Goal: Task Accomplishment & Management: Use online tool/utility

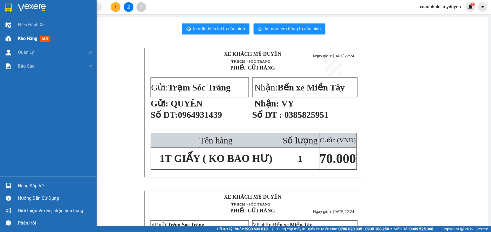
click at [24, 38] on span "Kho hàng" at bounding box center [27, 38] width 19 height 5
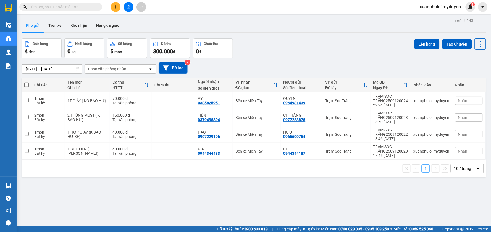
click at [28, 87] on span at bounding box center [26, 85] width 4 height 4
click at [27, 82] on input "checkbox" at bounding box center [27, 82] width 0 height 0
checkbox input "true"
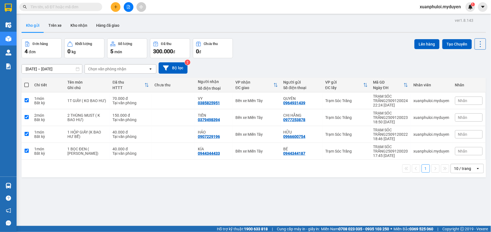
checkbox input "true"
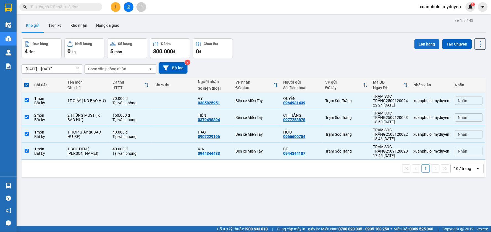
click at [426, 43] on button "Lên hàng" at bounding box center [427, 44] width 25 height 10
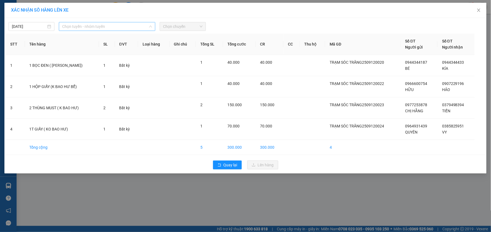
click at [104, 27] on span "Chọn tuyến - nhóm tuyến" at bounding box center [107, 26] width 90 height 8
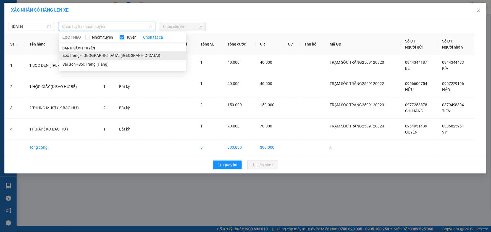
click at [73, 57] on li "Sóc Trăng - [GEOGRAPHIC_DATA] ([GEOGRAPHIC_DATA])" at bounding box center [122, 55] width 127 height 9
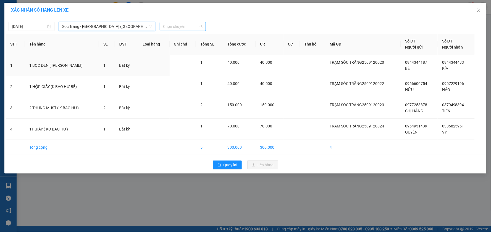
click at [186, 26] on span "Chọn chuyến" at bounding box center [182, 26] width 39 height 8
click at [182, 23] on span "Chọn chuyến" at bounding box center [182, 26] width 39 height 8
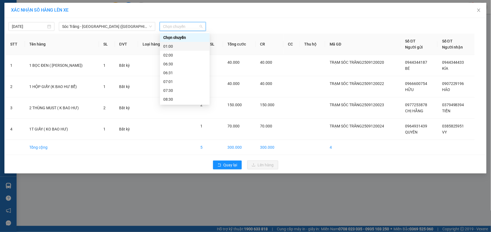
click at [174, 48] on div "01:00" at bounding box center [184, 46] width 43 height 6
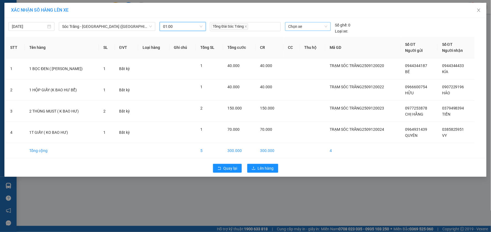
click at [305, 26] on span "Chọn xe" at bounding box center [308, 26] width 39 height 8
type input "150"
click at [310, 39] on div "51B-150.18" at bounding box center [308, 38] width 39 height 6
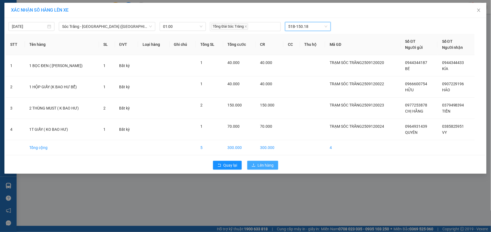
click at [261, 167] on span "Lên hàng" at bounding box center [266, 166] width 16 height 6
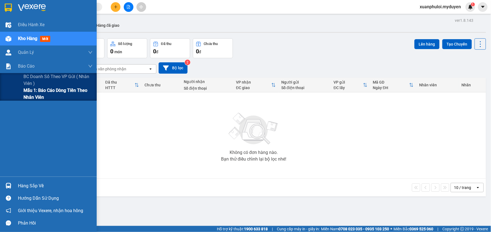
click at [40, 95] on span "Mẫu 1: Báo cáo dòng tiền theo nhân viên" at bounding box center [57, 94] width 69 height 14
